Goal: Information Seeking & Learning: Learn about a topic

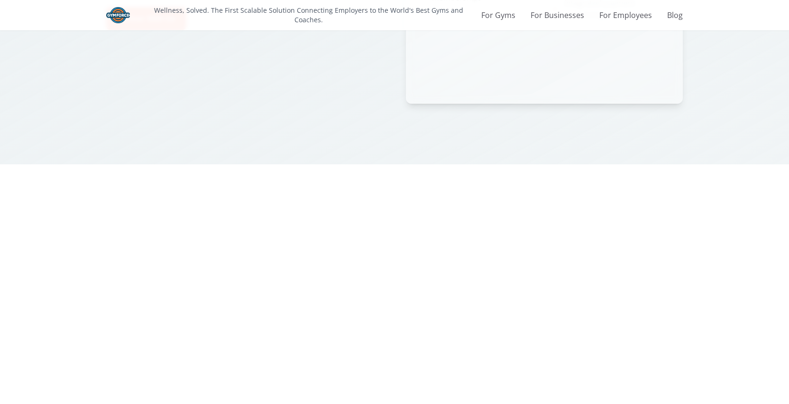
scroll to position [1553, 0]
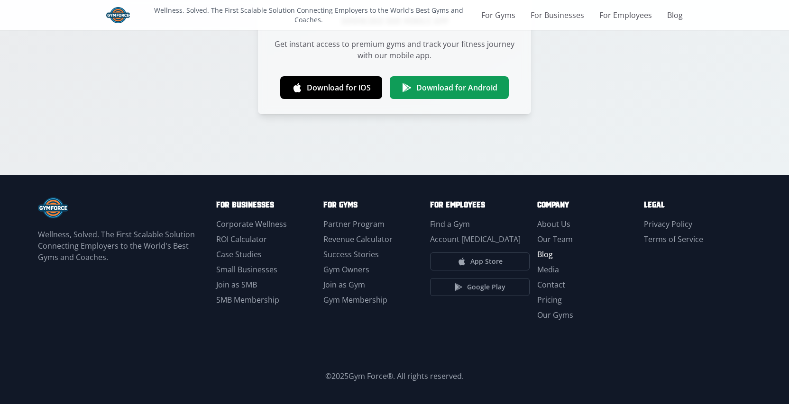
click at [545, 257] on link "Blog" at bounding box center [545, 254] width 16 height 10
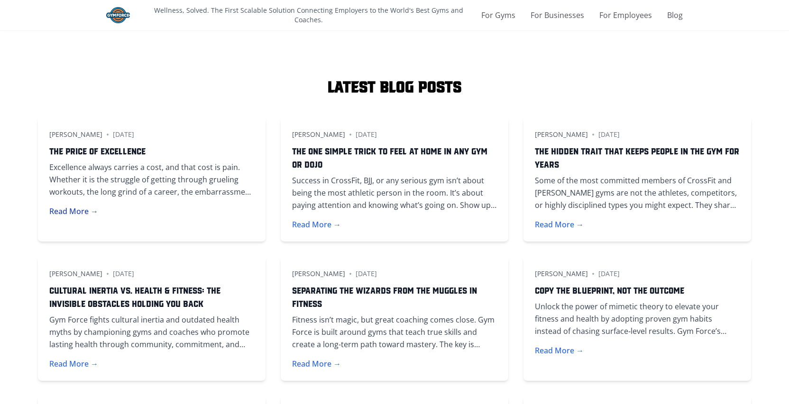
click at [87, 214] on button "Read More →" at bounding box center [73, 211] width 49 height 11
